Goal: Task Accomplishment & Management: Use online tool/utility

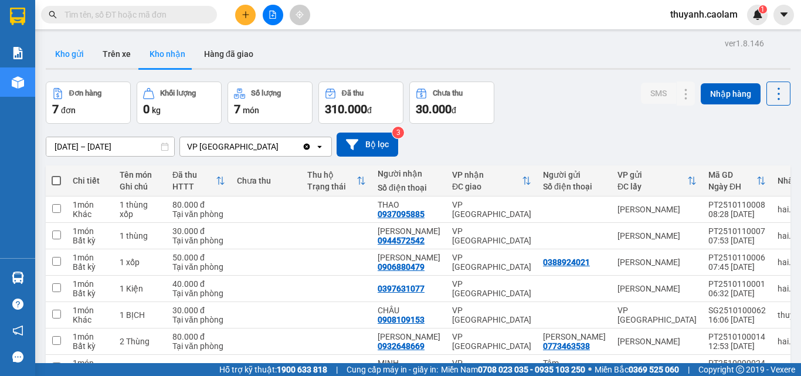
click at [72, 54] on button "Kho gửi" at bounding box center [70, 54] width 48 height 28
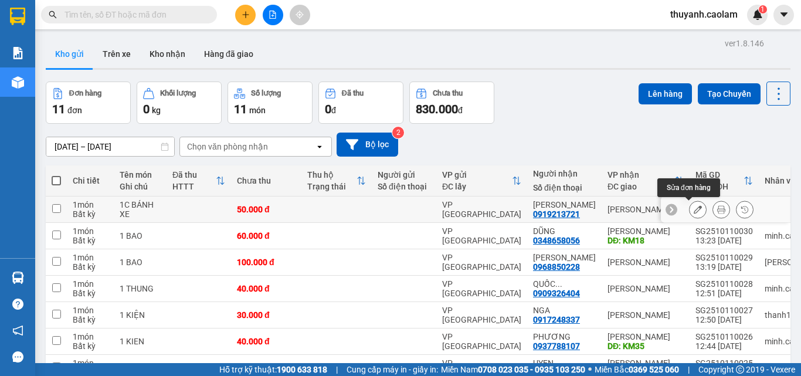
click at [694, 210] on icon at bounding box center [698, 209] width 8 height 8
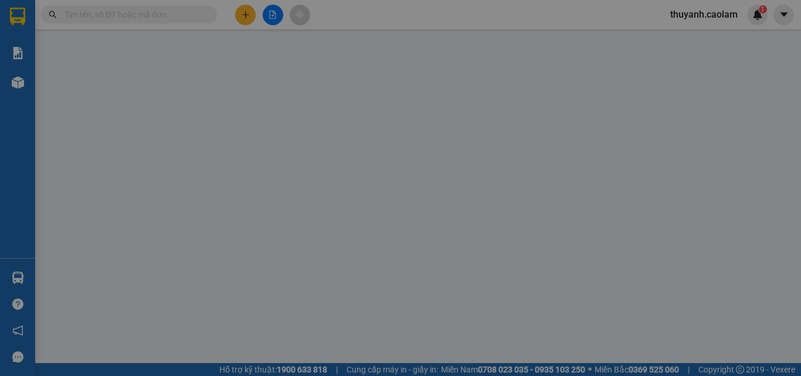
type input "0919213721"
type input "50.000"
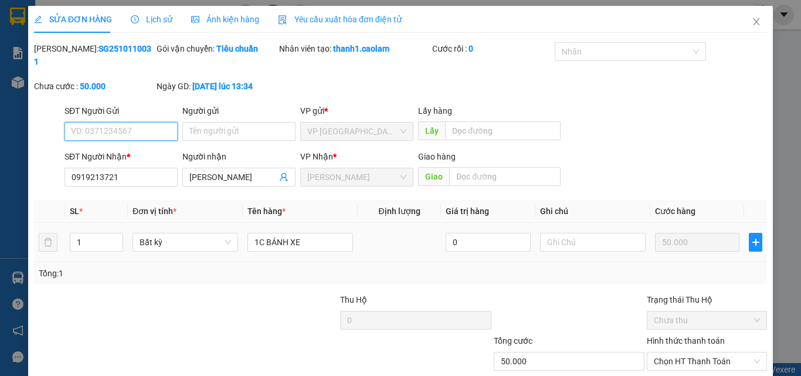
scroll to position [60, 0]
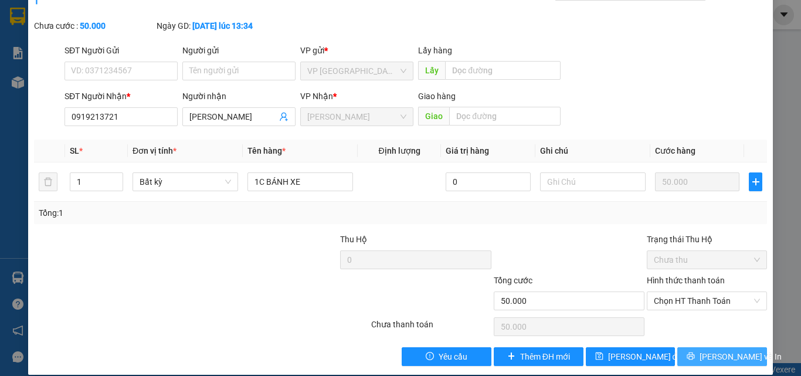
click at [695, 352] on icon "printer" at bounding box center [691, 356] width 8 height 8
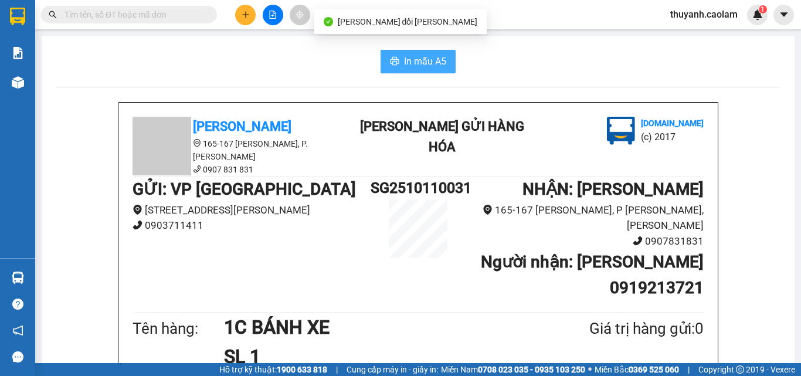
click at [433, 64] on span "In mẫu A5" at bounding box center [425, 61] width 42 height 15
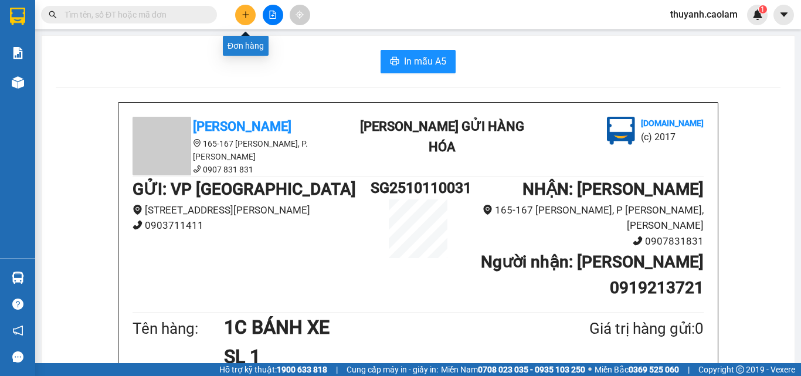
click at [243, 18] on icon "plus" at bounding box center [246, 15] width 8 height 8
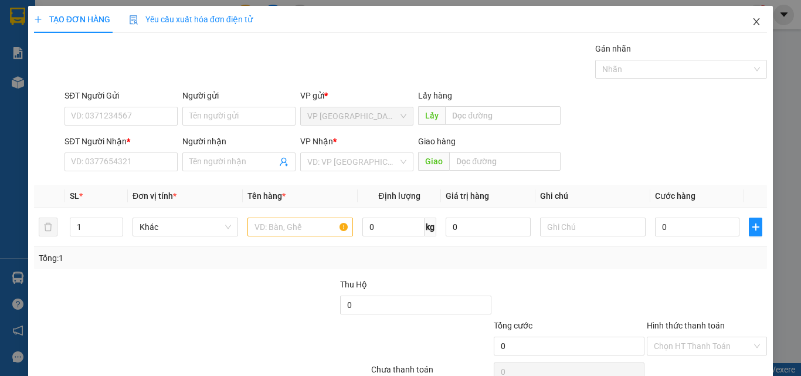
click at [752, 25] on icon "close" at bounding box center [756, 21] width 9 height 9
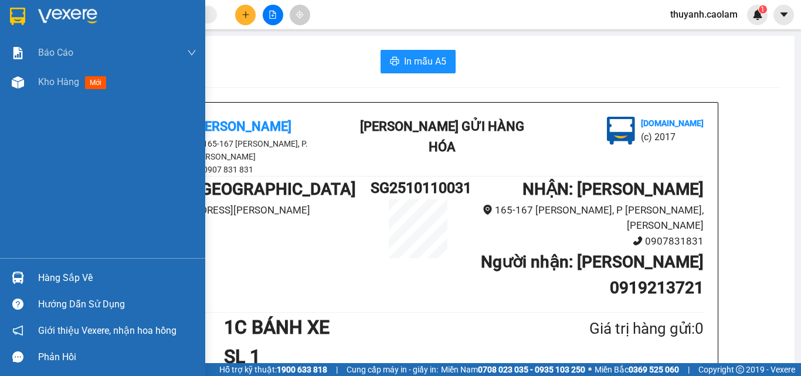
click at [8, 16] on div at bounding box center [18, 16] width 21 height 21
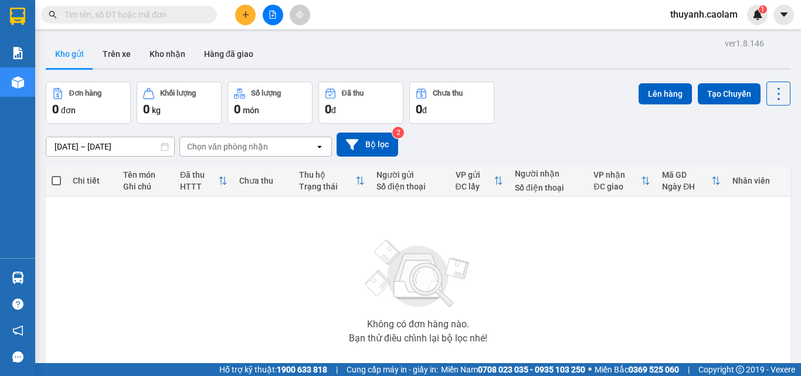
click at [268, 21] on button at bounding box center [273, 15] width 21 height 21
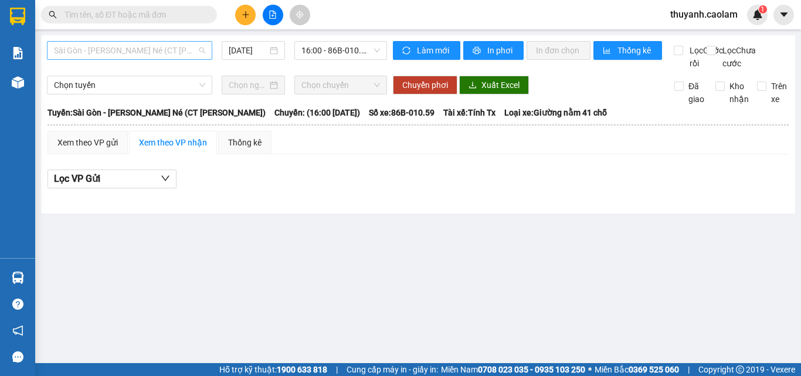
click at [187, 53] on span "Sài Gòn - [PERSON_NAME] Né (CT [PERSON_NAME])" at bounding box center [129, 51] width 151 height 18
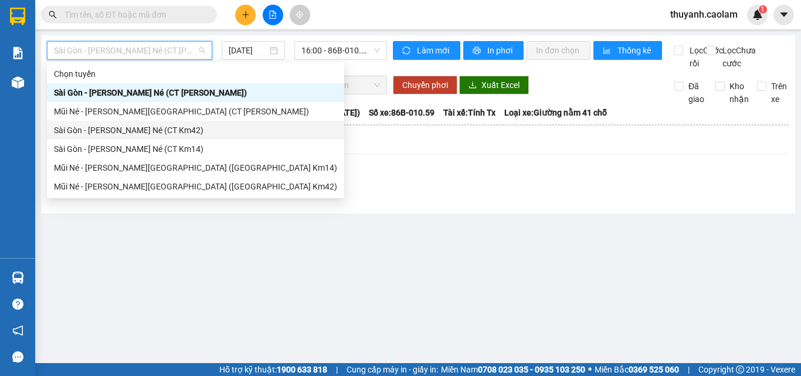
drag, startPoint x: 169, startPoint y: 134, endPoint x: 393, endPoint y: 10, distance: 256.0
click at [170, 134] on div "Sài Gòn - [PERSON_NAME] Né (CT Km42)" at bounding box center [195, 130] width 283 height 13
type input "[DATE]"
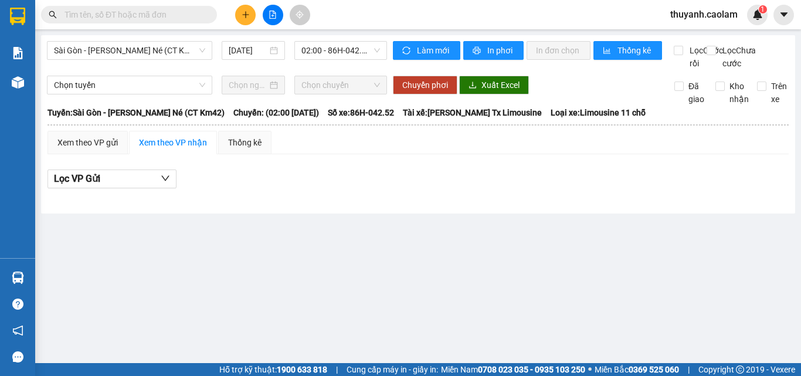
click at [325, 61] on div "Sài Gòn - [PERSON_NAME] Né (CT Km42) [DATE] 02:00 - 86H-042.52" at bounding box center [217, 55] width 340 height 29
click at [333, 48] on span "02:00 - 86H-042.52" at bounding box center [341, 51] width 79 height 18
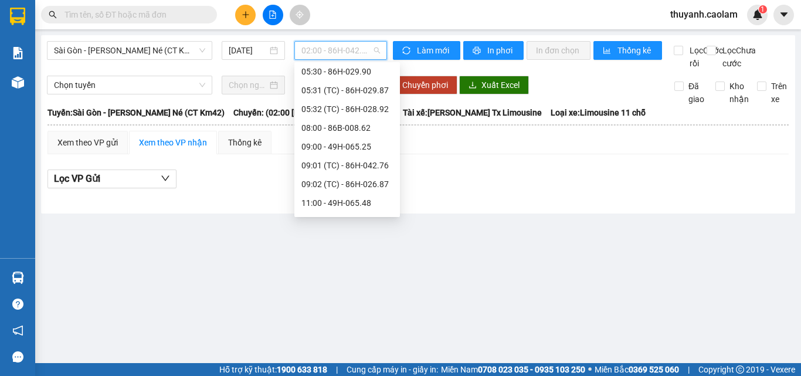
scroll to position [188, 0]
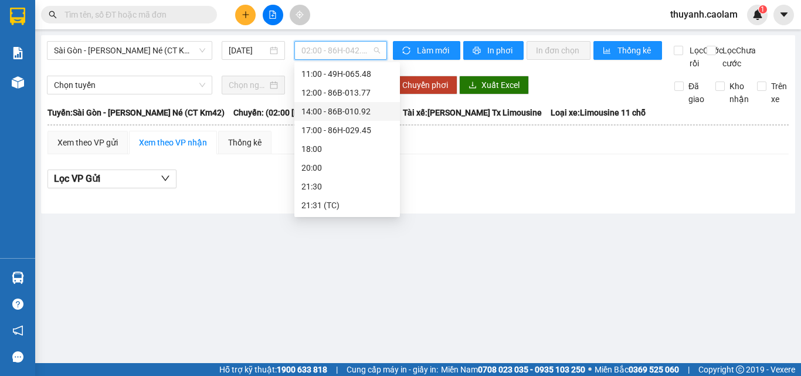
drag, startPoint x: 337, startPoint y: 116, endPoint x: 459, endPoint y: 35, distance: 146.1
click at [338, 116] on div "14:00 - 86B-010.92" at bounding box center [348, 111] width 92 height 13
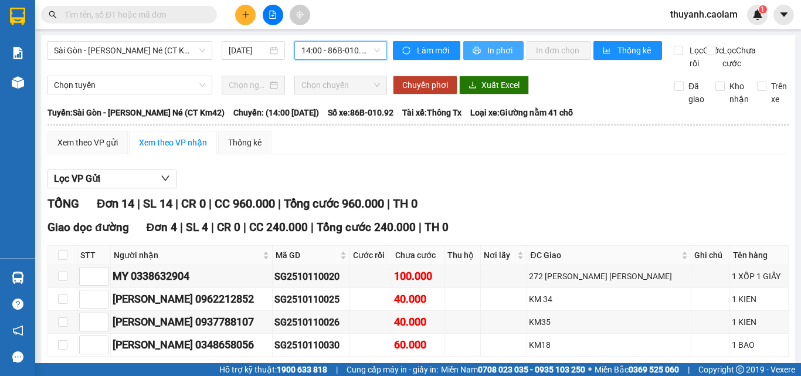
click at [493, 53] on button "In phơi" at bounding box center [493, 50] width 60 height 19
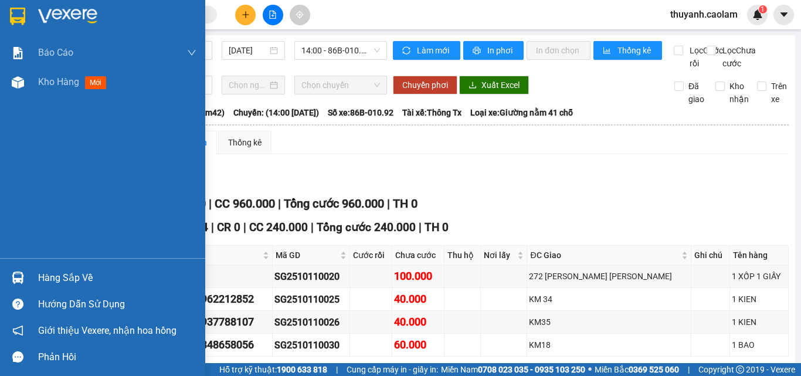
drag, startPoint x: 5, startPoint y: 30, endPoint x: 11, endPoint y: 25, distance: 7.9
click at [8, 25] on div at bounding box center [102, 19] width 205 height 38
